Goal: Task Accomplishment & Management: Use online tool/utility

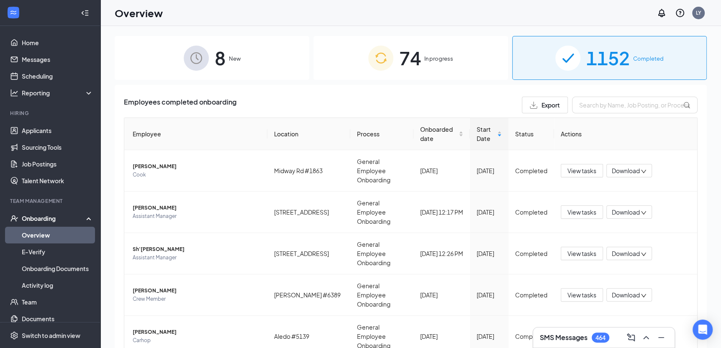
drag, startPoint x: 432, startPoint y: 52, endPoint x: 436, endPoint y: 56, distance: 5.3
click at [432, 52] on div "74 In progress" at bounding box center [410, 58] width 194 height 44
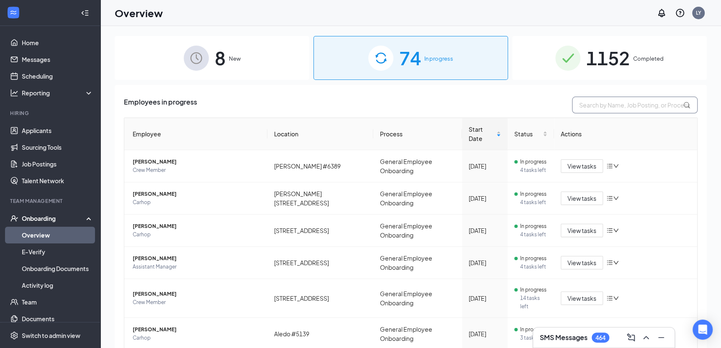
click at [602, 106] on input "text" at bounding box center [634, 105] width 125 height 17
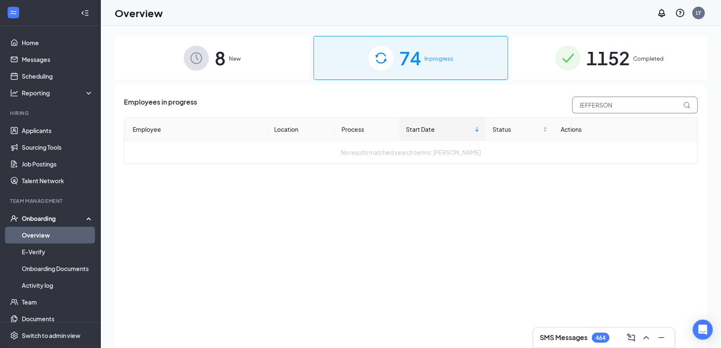
type input "JEFFERSON"
click at [604, 63] on span "1152" at bounding box center [607, 57] width 43 height 29
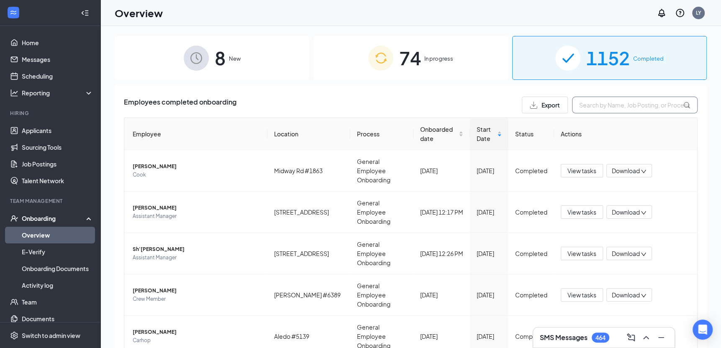
click at [592, 103] on input "text" at bounding box center [634, 105] width 125 height 17
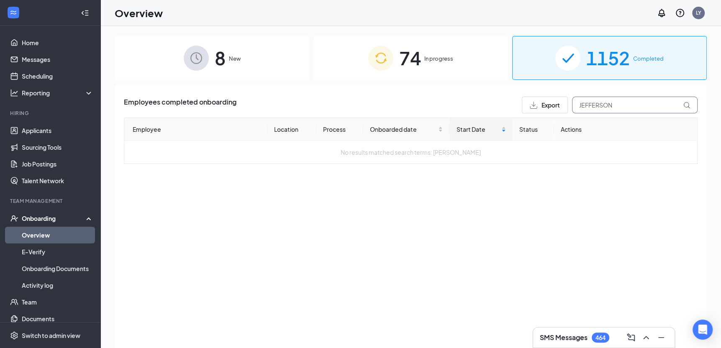
type input "JEFFERSON"
click at [216, 59] on span "8" at bounding box center [220, 57] width 11 height 29
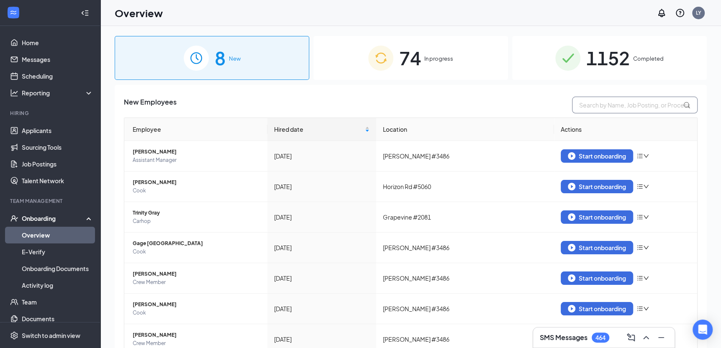
click at [603, 104] on input "text" at bounding box center [634, 105] width 125 height 17
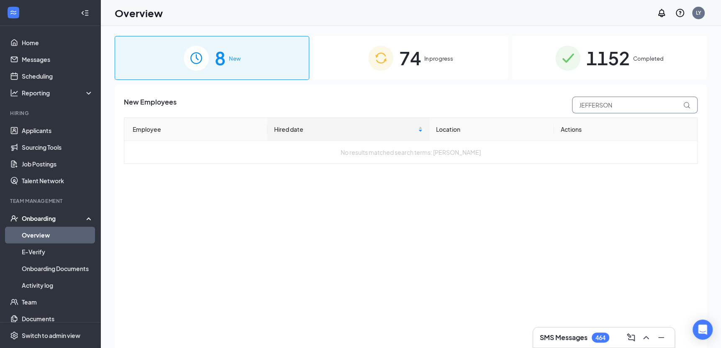
type input "JEFFERSON"
click at [462, 56] on div "74 In progress" at bounding box center [410, 58] width 194 height 44
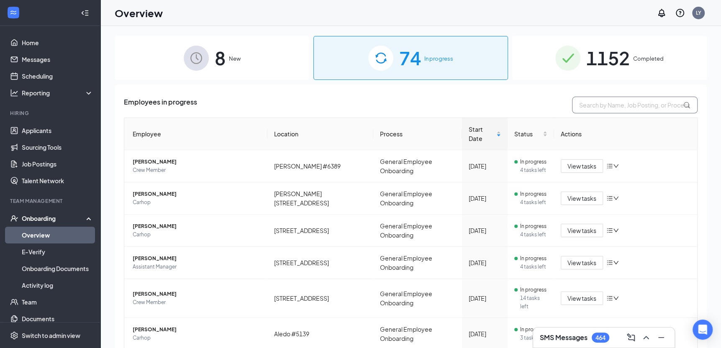
click at [616, 106] on input "text" at bounding box center [634, 105] width 125 height 17
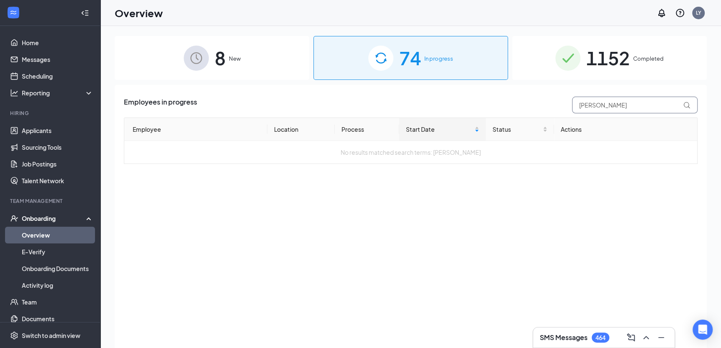
type input "[PERSON_NAME]"
click at [619, 68] on span "1152" at bounding box center [607, 57] width 43 height 29
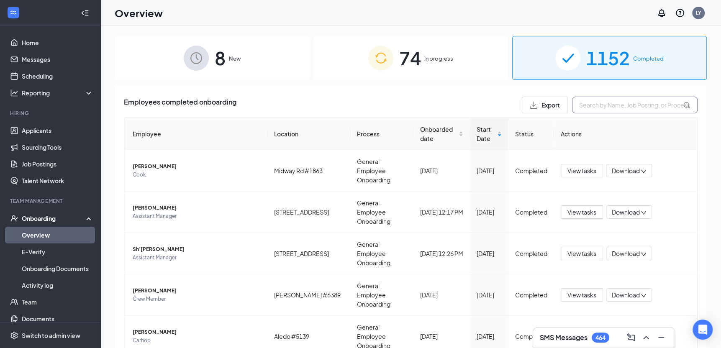
click at [592, 101] on input "text" at bounding box center [634, 105] width 125 height 17
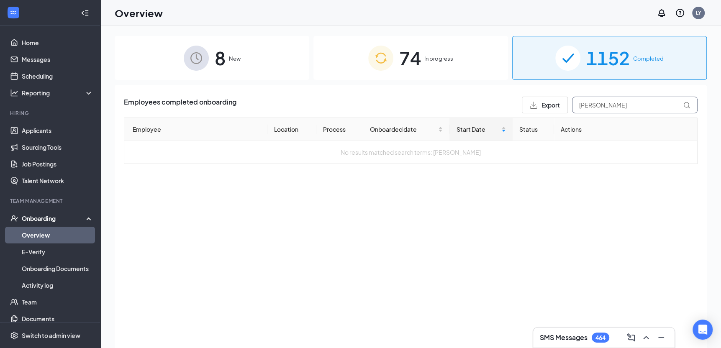
type input "[PERSON_NAME]"
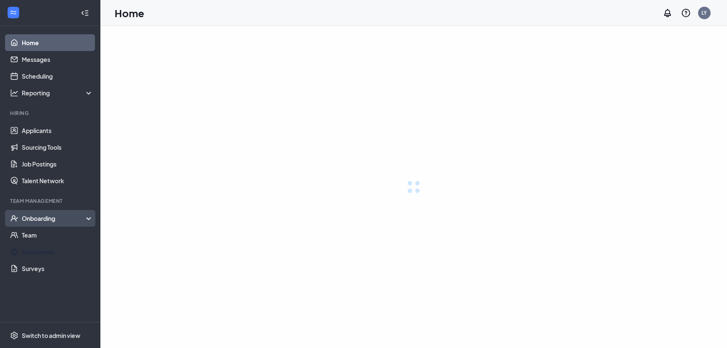
click at [45, 220] on div "Onboarding" at bounding box center [58, 218] width 72 height 8
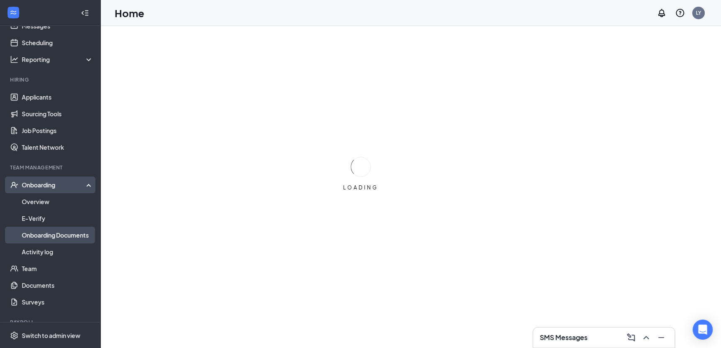
scroll to position [63, 0]
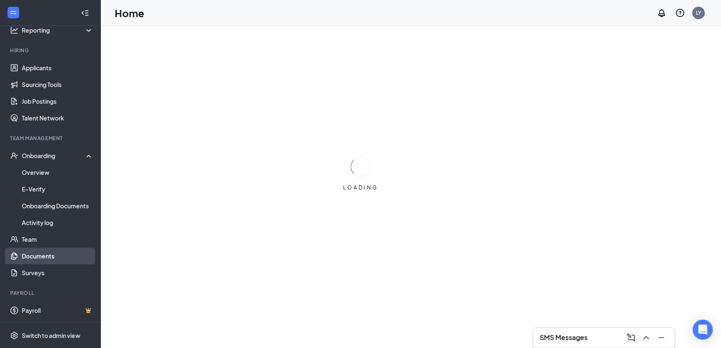
click at [44, 258] on link "Documents" at bounding box center [58, 256] width 72 height 17
